Goal: Task Accomplishment & Management: Manage account settings

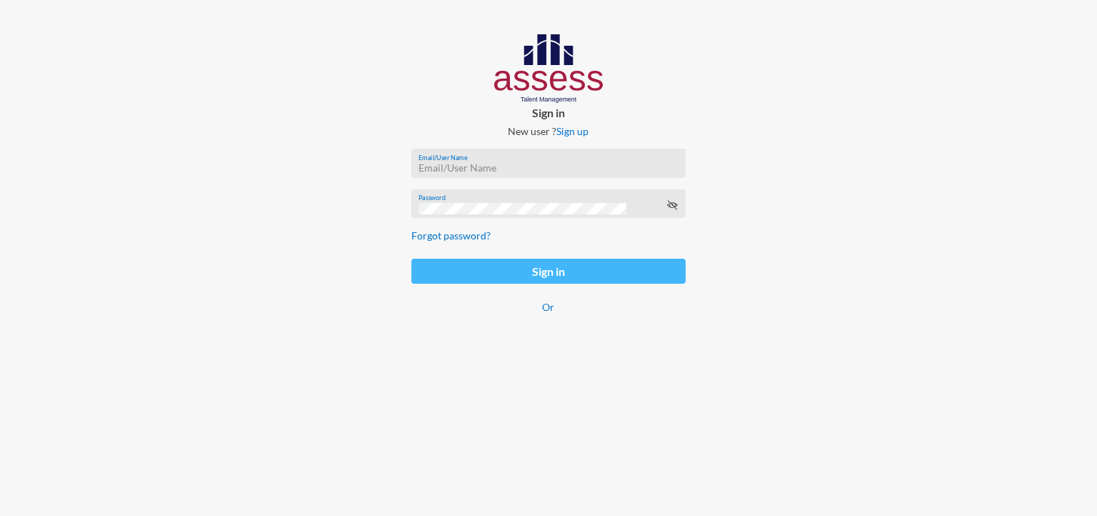
type input "[PERSON_NAME][EMAIL_ADDRESS][DOMAIN_NAME]"
click at [509, 262] on button "Sign in" at bounding box center [548, 271] width 274 height 25
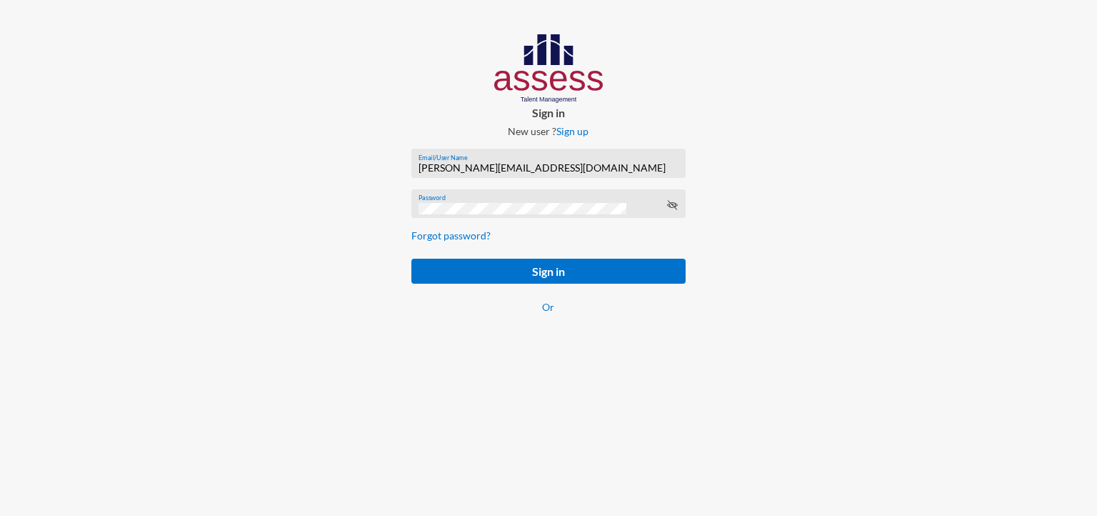
click at [548, 161] on div "[PERSON_NAME][EMAIL_ADDRESS][DOMAIN_NAME] Email/User Name" at bounding box center [548, 166] width 259 height 21
paste input "dmin@ads-ksa"
click at [411, 259] on button "Sign in" at bounding box center [548, 271] width 274 height 25
click at [552, 173] on input "[EMAIL_ADDRESS][DOMAIN_NAME]" at bounding box center [548, 167] width 259 height 11
paste input "super-"
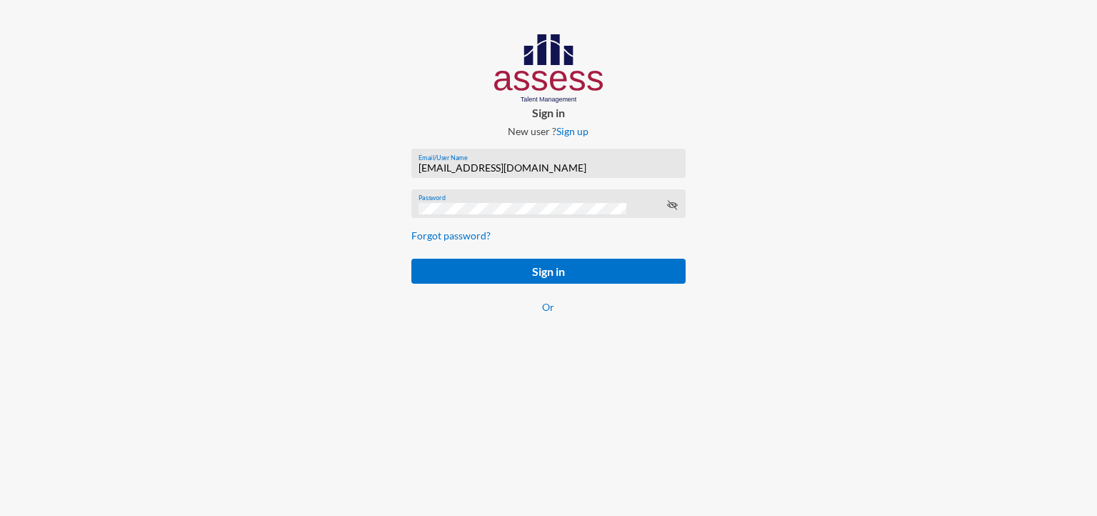
type input "[EMAIL_ADDRESS][DOMAIN_NAME]"
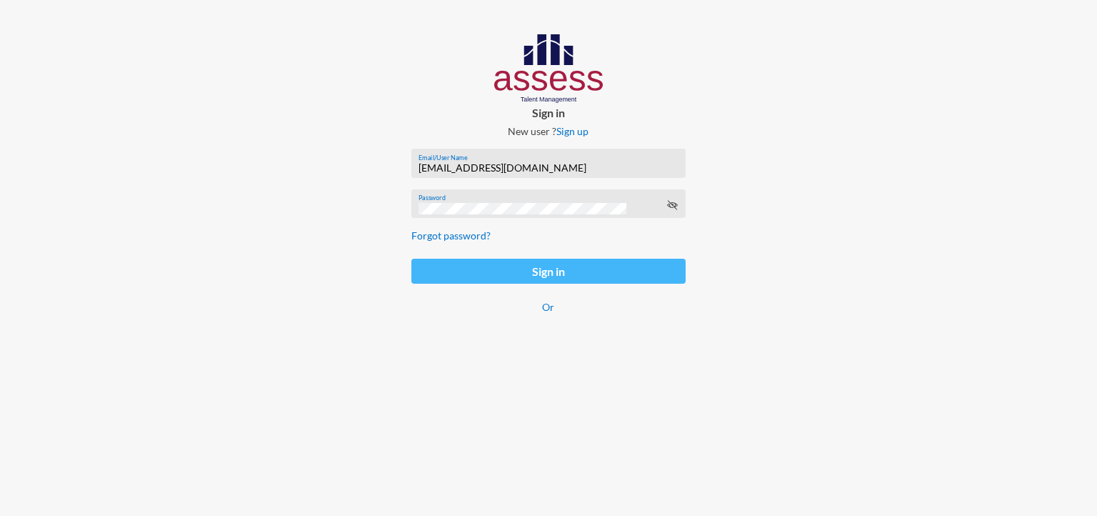
drag, startPoint x: 689, startPoint y: 279, endPoint x: 674, endPoint y: 279, distance: 15.0
click at [674, 279] on form "[EMAIL_ADDRESS][DOMAIN_NAME] Email/User Name Password Forgot password? Sign in …" at bounding box center [548, 239] width 297 height 205
click at [674, 279] on button "Sign in" at bounding box center [548, 271] width 274 height 25
click at [657, 271] on button "Sign in" at bounding box center [548, 271] width 274 height 25
click at [634, 272] on button "Sign in" at bounding box center [548, 271] width 274 height 25
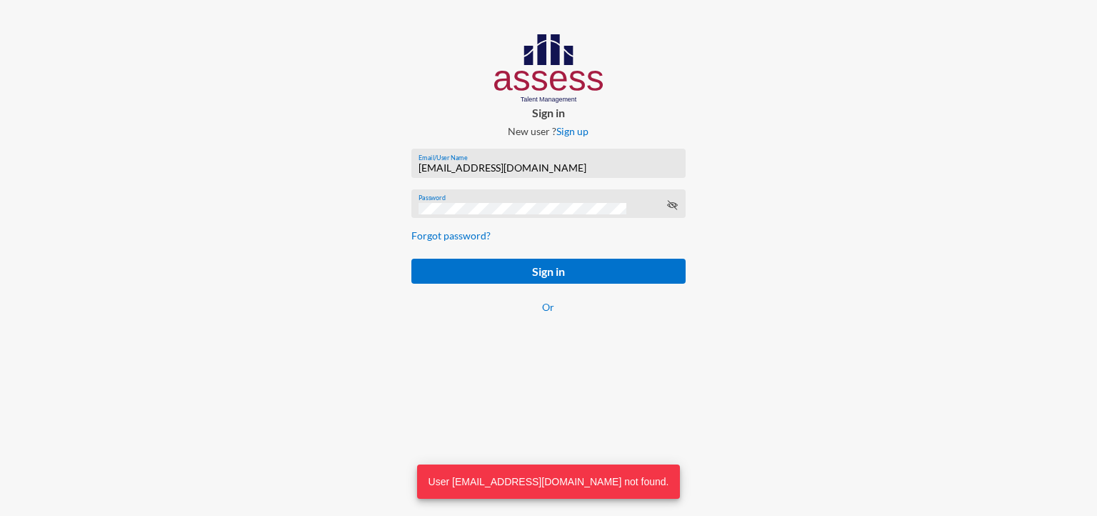
click at [677, 207] on icon at bounding box center [671, 204] width 11 height 11
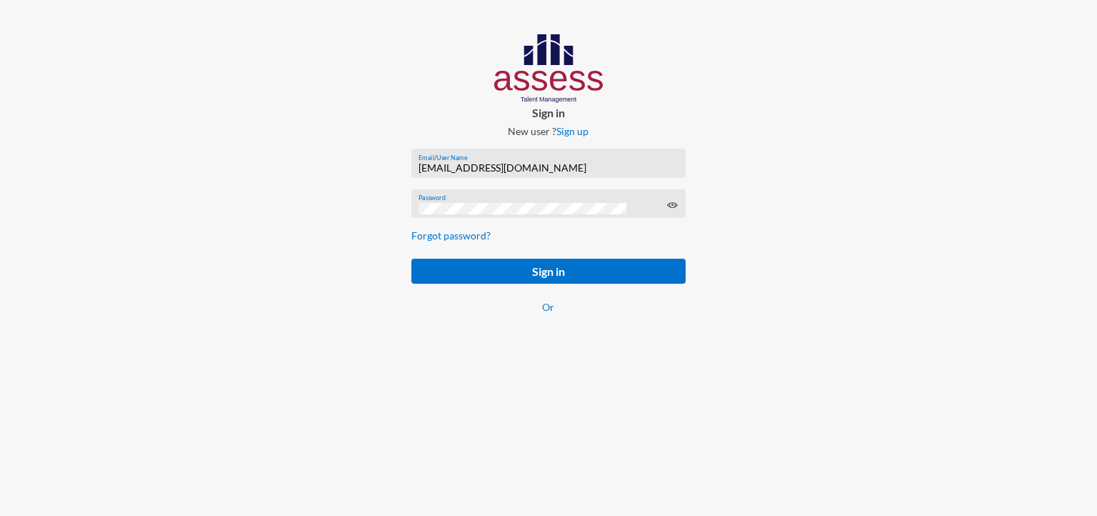
click at [677, 207] on icon at bounding box center [671, 204] width 11 height 11
click at [718, 376] on html "Sign in New user ? Sign up [EMAIL_ADDRESS][DOMAIN_NAME] Email/User Name Passwor…" at bounding box center [548, 188] width 1097 height 376
